Goal: Task Accomplishment & Management: Manage account settings

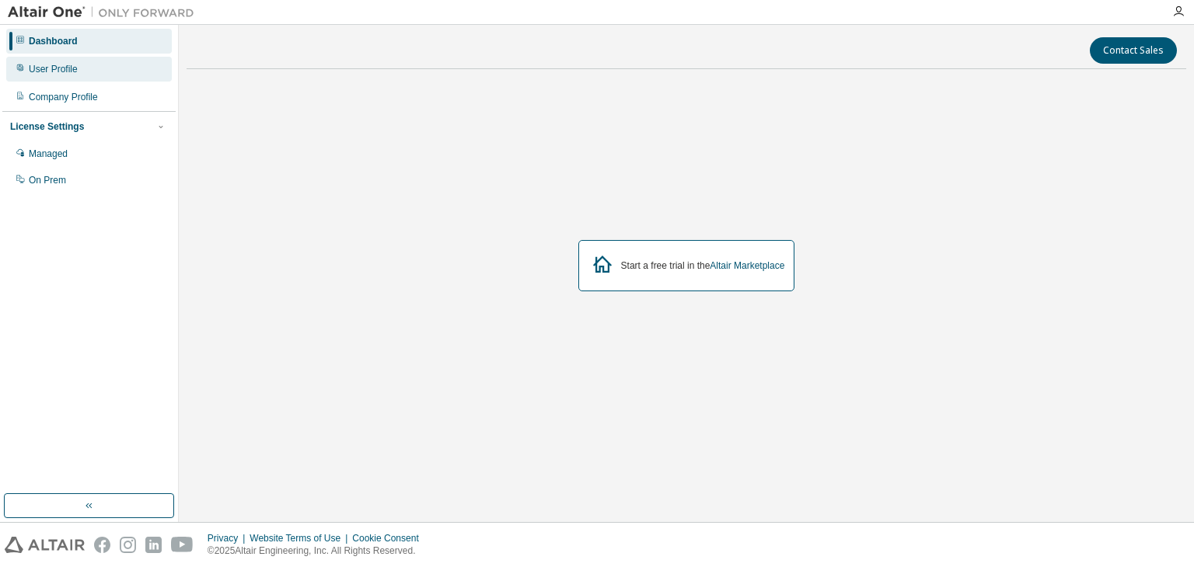
click at [108, 66] on div "User Profile" at bounding box center [89, 69] width 166 height 25
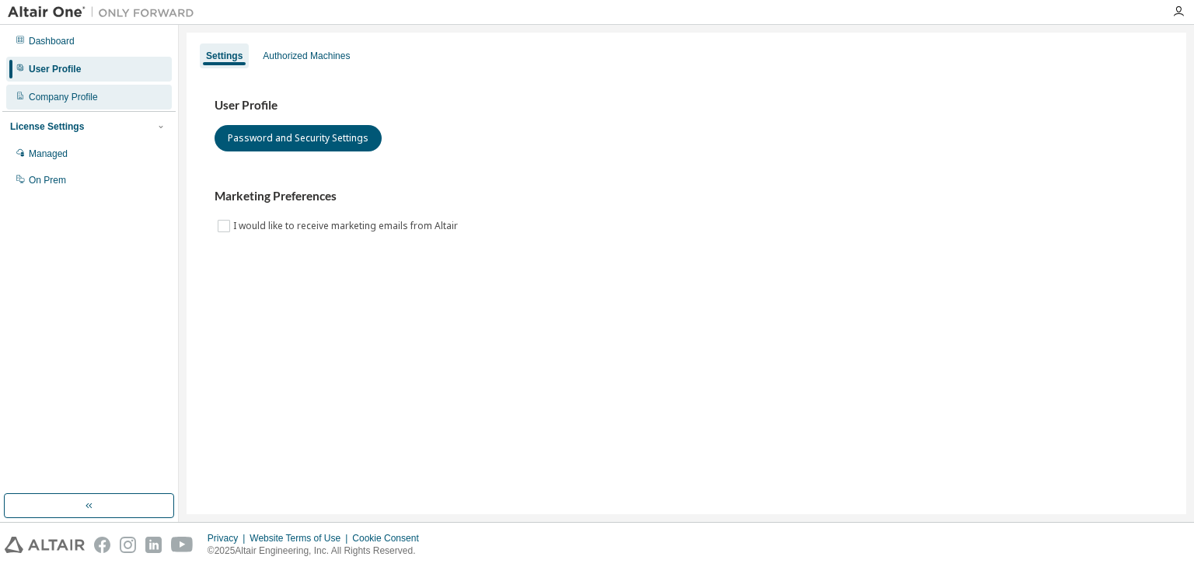
click at [93, 103] on div "Company Profile" at bounding box center [89, 97] width 166 height 25
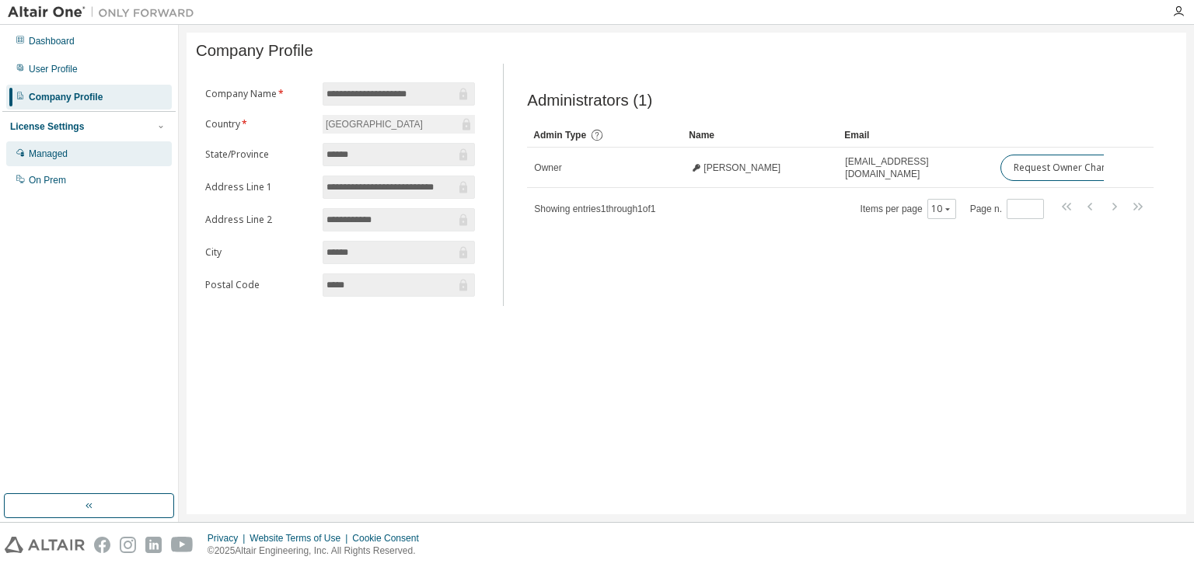
click at [117, 159] on div "Managed" at bounding box center [89, 153] width 166 height 25
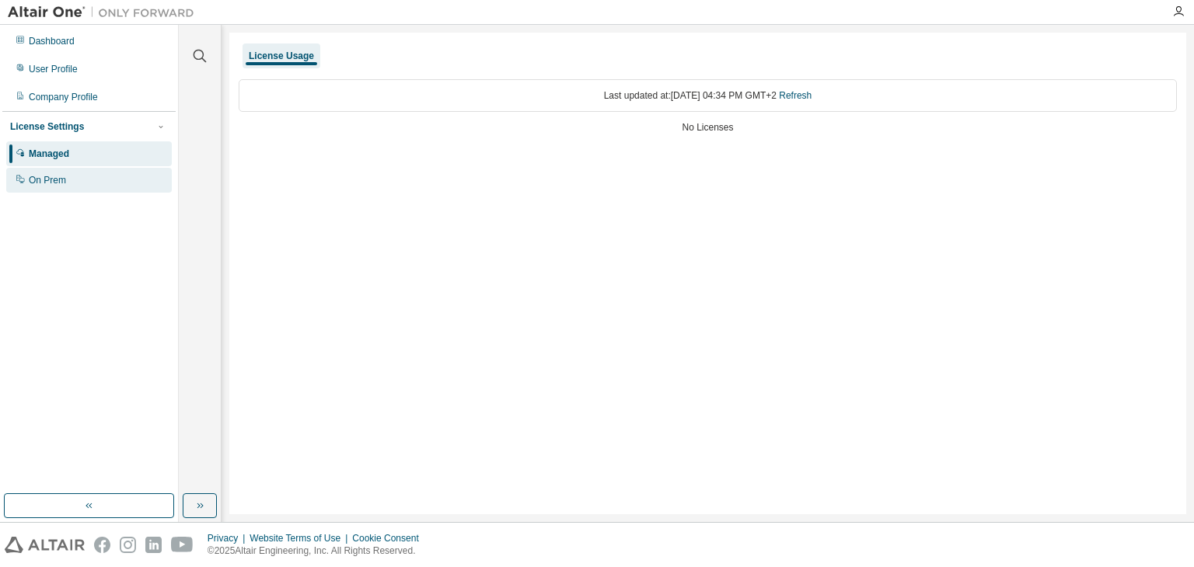
click at [108, 182] on div "On Prem" at bounding box center [89, 180] width 166 height 25
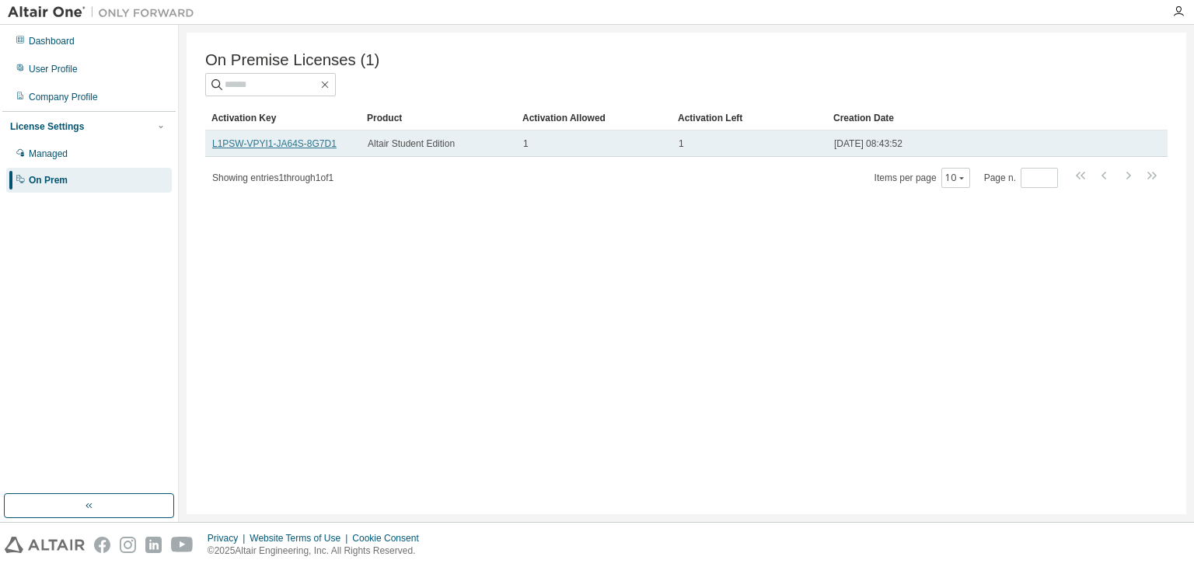
click at [301, 144] on link "L1PSW-VPYI1-JA64S-8G7D1" at bounding box center [274, 143] width 124 height 11
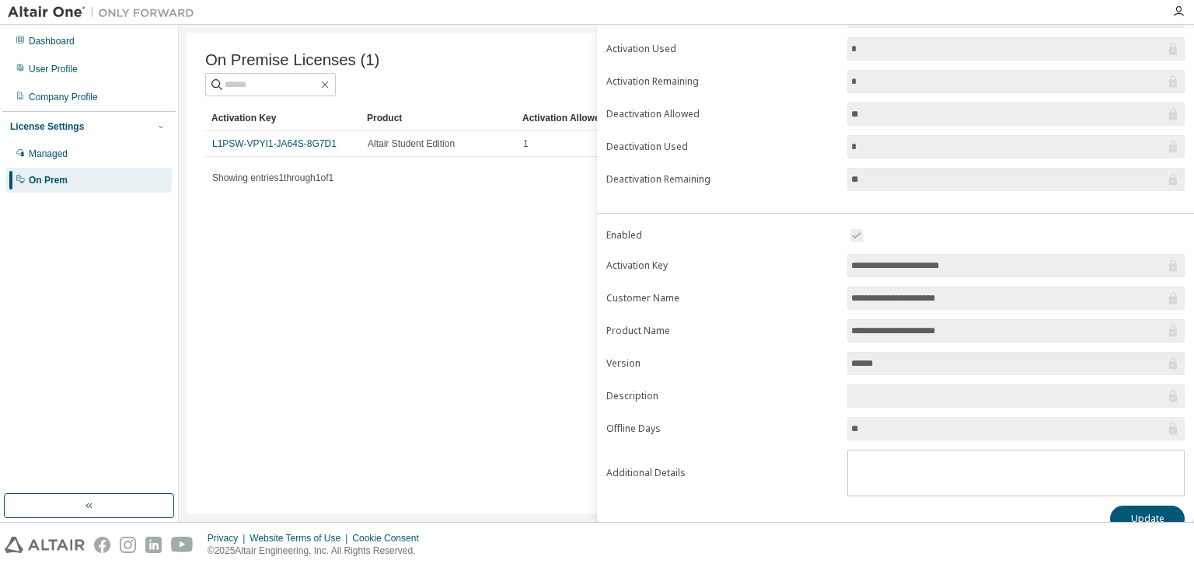
scroll to position [145, 0]
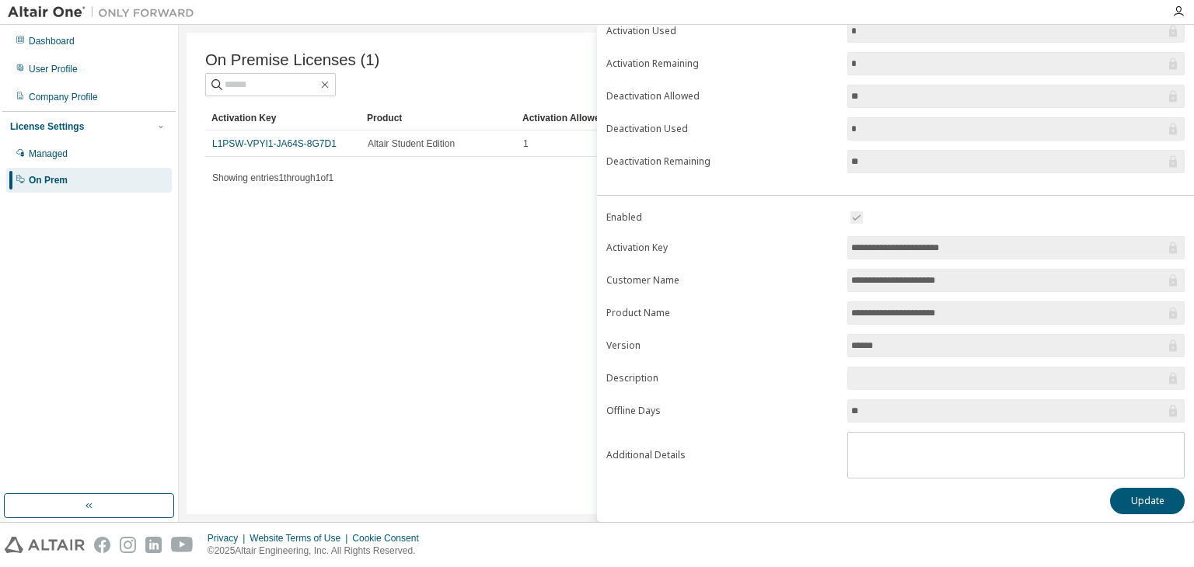
click at [443, 272] on div "On Premise Licenses (1) Clear Load Save Save As Field Operator Value Select fil…" at bounding box center [687, 274] width 1000 height 482
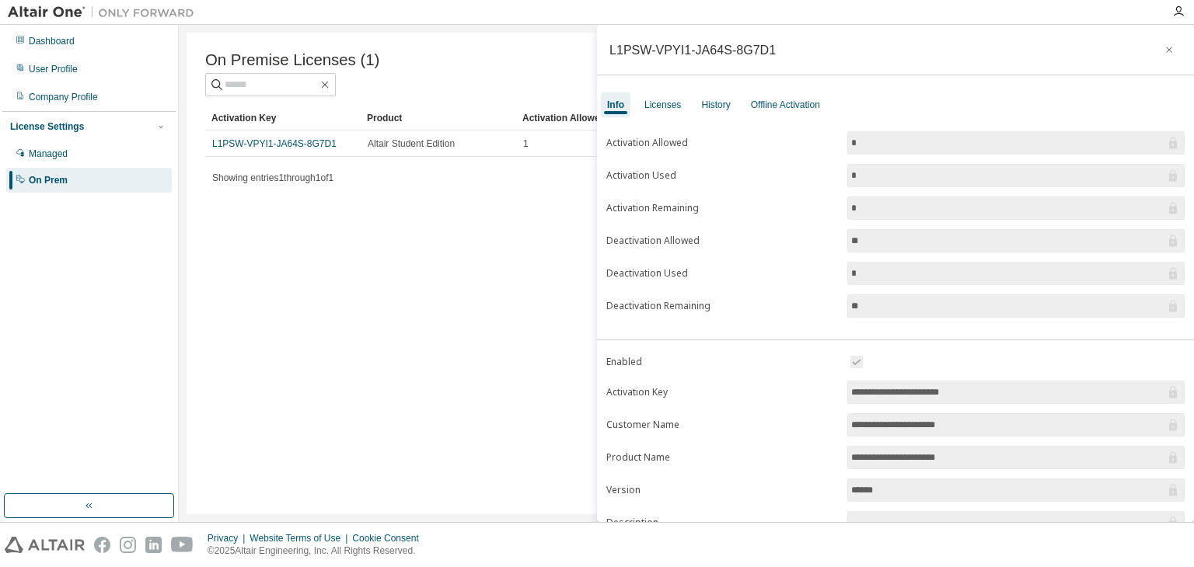
drag, startPoint x: 784, startPoint y: 37, endPoint x: 776, endPoint y: 40, distance: 8.9
click at [778, 39] on div "L1PSW-VPYI1-JA64S-8G7D1" at bounding box center [895, 50] width 597 height 51
click at [1164, 50] on icon "button" at bounding box center [1169, 50] width 11 height 12
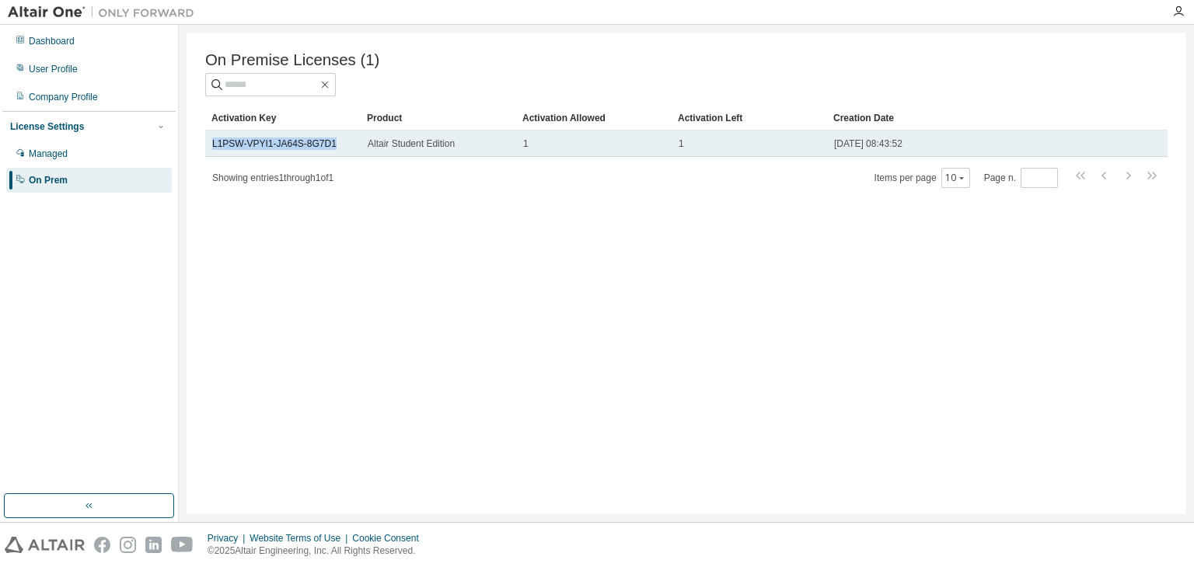
drag, startPoint x: 339, startPoint y: 148, endPoint x: 208, endPoint y: 145, distance: 130.6
click at [208, 145] on td "L1PSW-VPYI1-JA64S-8G7D1" at bounding box center [282, 144] width 155 height 26
copy link "L1PSW-VPYI1-JA64S-8G7D1"
